Goal: Transaction & Acquisition: Book appointment/travel/reservation

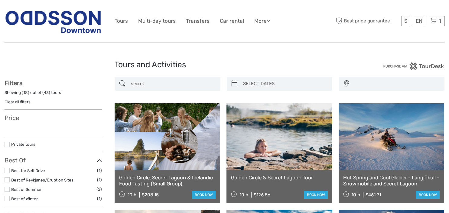
select select
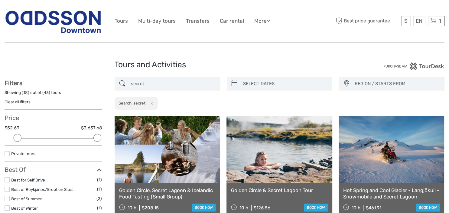
click at [274, 153] on link at bounding box center [279, 149] width 106 height 67
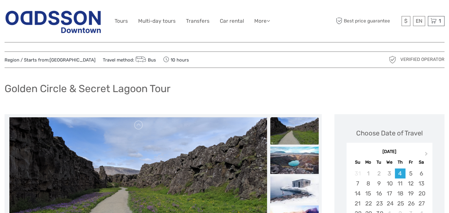
scroll to position [5, 0]
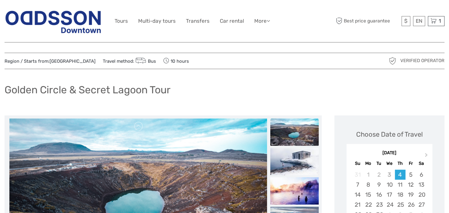
click at [73, 13] on img at bounding box center [53, 21] width 97 height 30
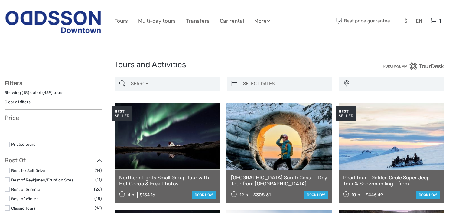
select select
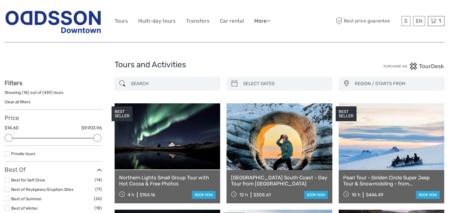
click at [259, 23] on link "More" at bounding box center [262, 21] width 16 height 9
click at [254, 60] on link "Back to Hotel" at bounding box center [251, 60] width 36 height 12
click at [259, 21] on link "More" at bounding box center [262, 21] width 16 height 9
click at [253, 60] on link "Back to Hotel" at bounding box center [251, 60] width 36 height 12
click at [199, 19] on link "Transfers" at bounding box center [198, 21] width 24 height 9
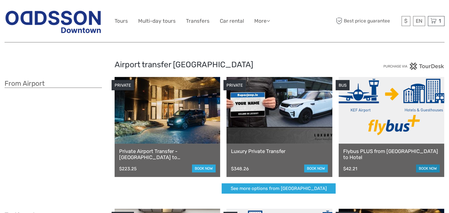
click at [431, 168] on link "book now" at bounding box center [428, 168] width 24 height 8
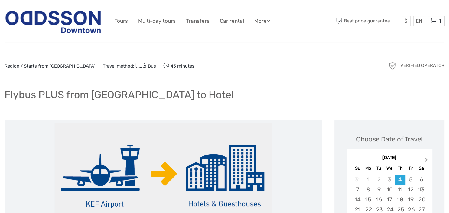
click at [426, 160] on span "Next Month" at bounding box center [426, 160] width 0 height 9
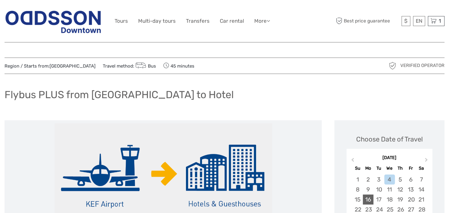
click at [369, 197] on div "16" at bounding box center [368, 199] width 11 height 10
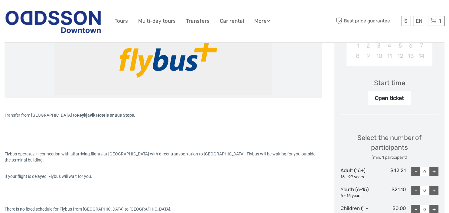
scroll to position [196, 0]
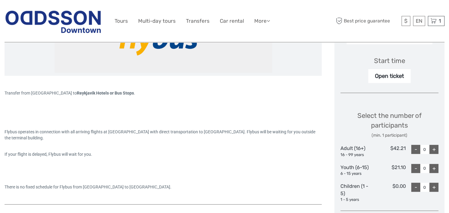
click at [435, 147] on div "+" at bounding box center [433, 149] width 9 height 9
type input "4"
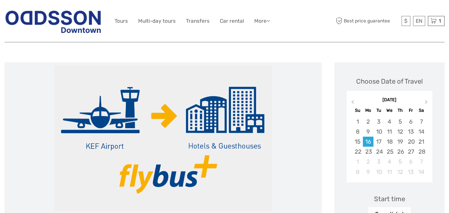
scroll to position [0, 0]
